Goal: Task Accomplishment & Management: Manage account settings

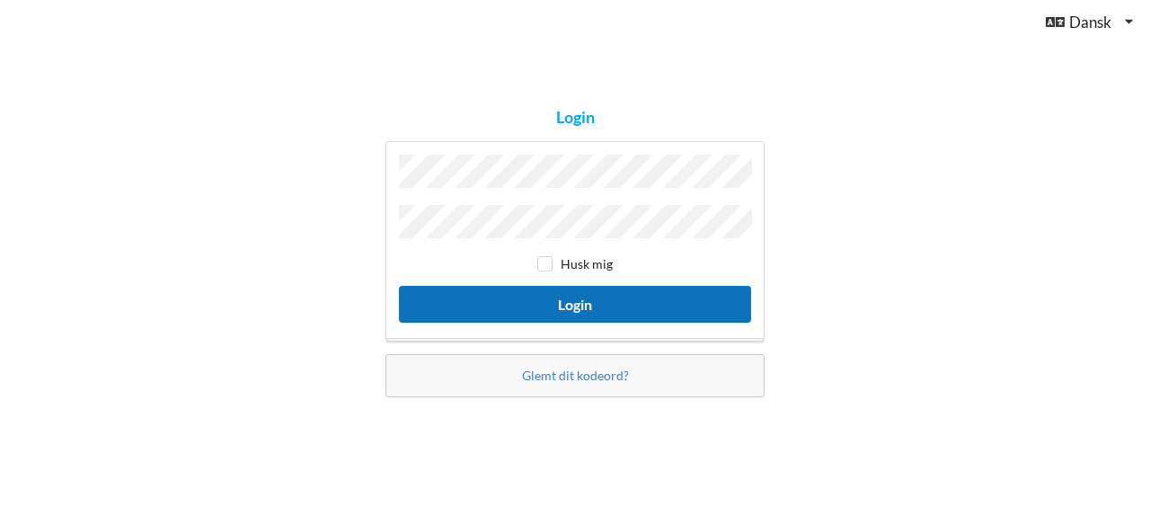
click at [547, 292] on button "Login" at bounding box center [575, 304] width 352 height 37
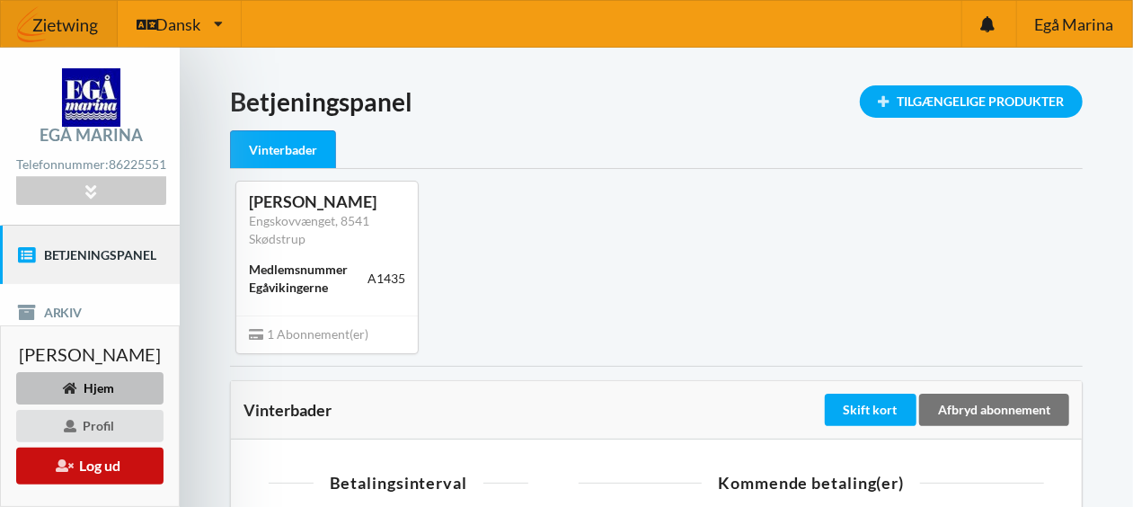
click at [111, 460] on button "Log ud" at bounding box center [89, 465] width 147 height 37
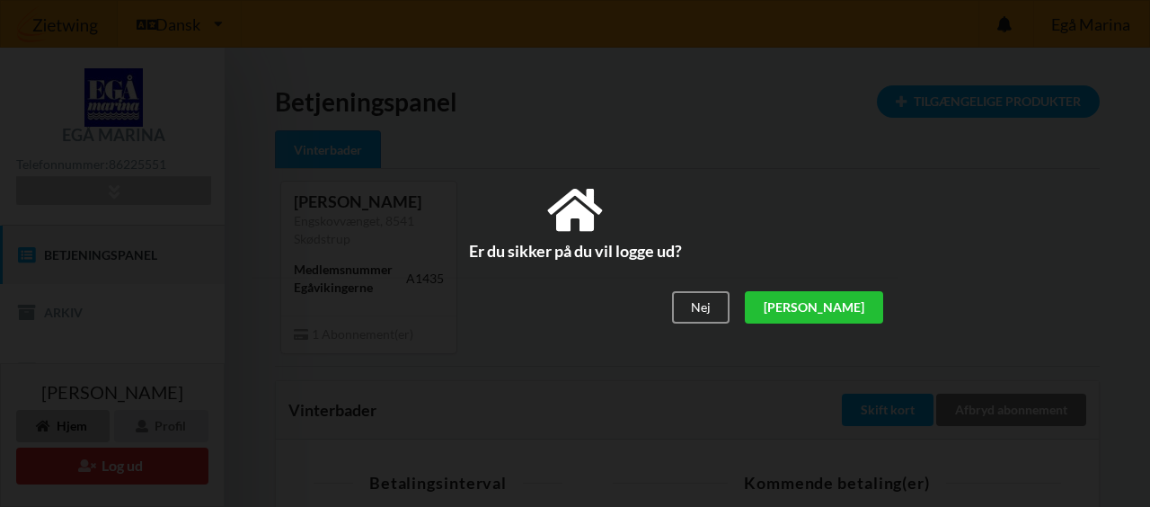
click at [842, 304] on div "[PERSON_NAME]" at bounding box center [814, 308] width 138 height 32
